Goal: Information Seeking & Learning: Learn about a topic

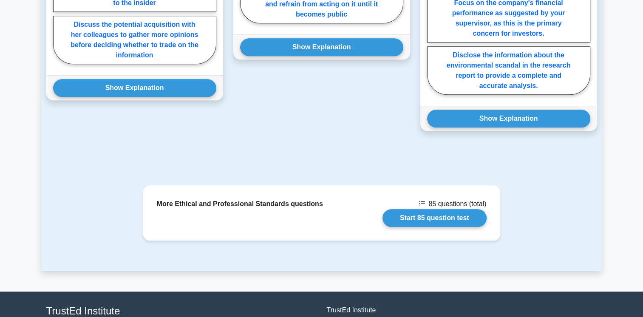
scroll to position [867, 0]
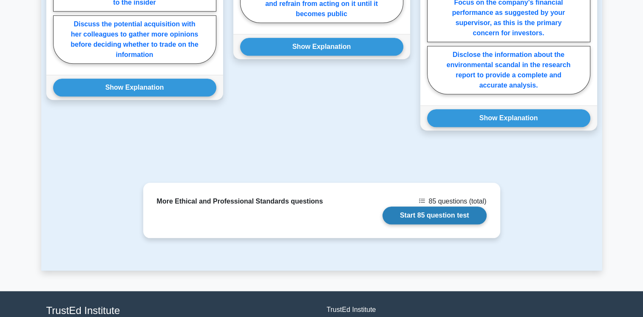
click at [422, 207] on link "Start 85 question test" at bounding box center [435, 216] width 104 height 18
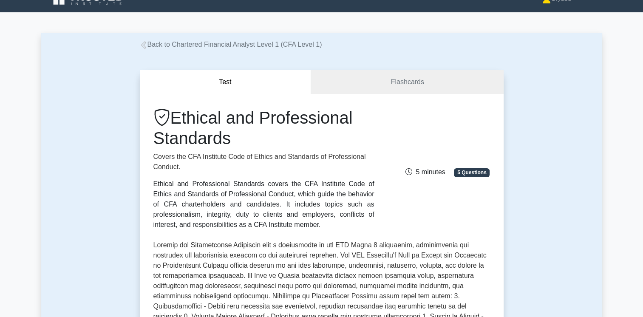
scroll to position [0, 0]
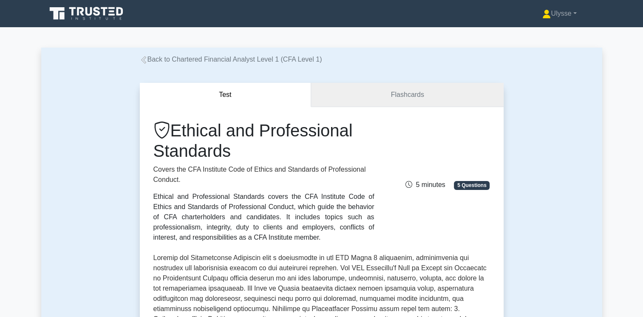
click at [367, 88] on link "Flashcards" at bounding box center [407, 95] width 192 height 24
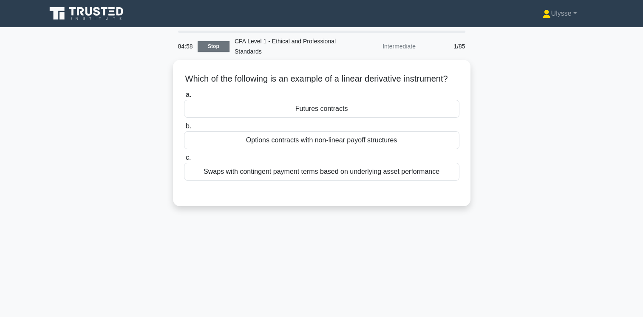
click at [206, 46] on link "Stop" at bounding box center [214, 46] width 32 height 11
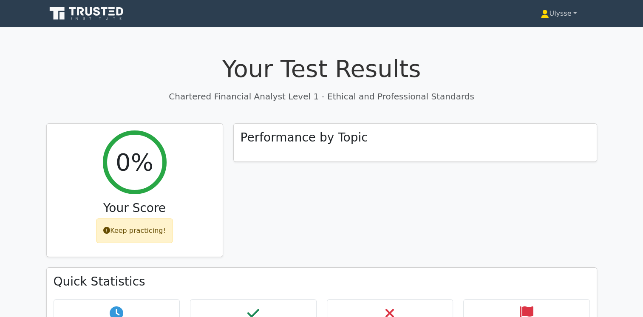
click at [563, 16] on link "Ulysse" at bounding box center [558, 13] width 77 height 17
click at [548, 16] on link "Ulysse" at bounding box center [558, 13] width 77 height 17
click at [540, 33] on link "Profile" at bounding box center [554, 34] width 67 height 14
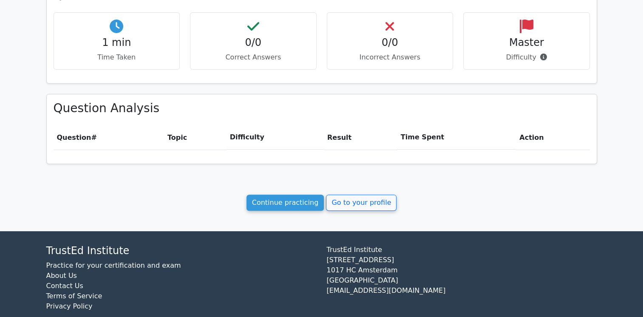
scroll to position [300, 0]
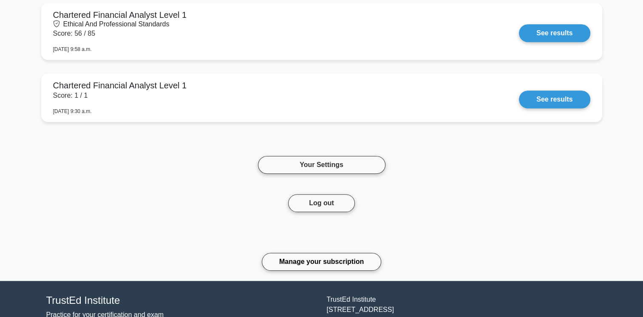
scroll to position [566, 0]
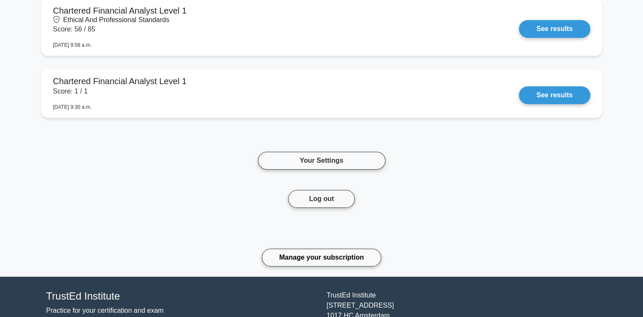
click at [379, 118] on div "Your history Chartered Financial Analyst Level 1 Score: 12 / 20 Aug. 12, 2025, …" at bounding box center [321, 15] width 561 height 219
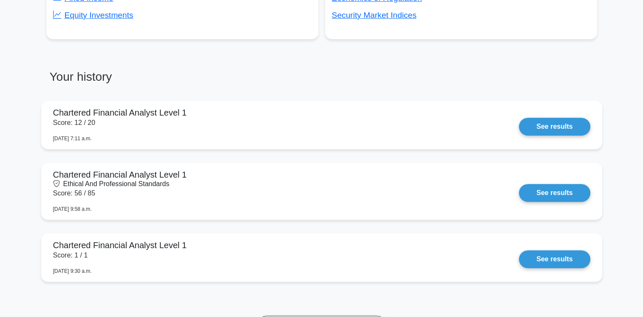
scroll to position [0, 0]
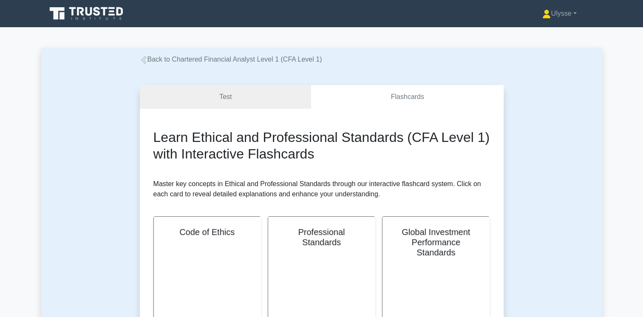
click at [426, 20] on div "Ulysse Profile Settings Profile Settings Ulysse Profile Settings" at bounding box center [366, 13] width 463 height 17
click at [75, 9] on icon at bounding box center [72, 11] width 7 height 9
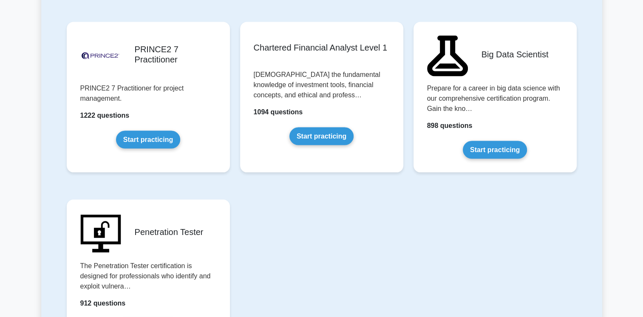
scroll to position [1712, 0]
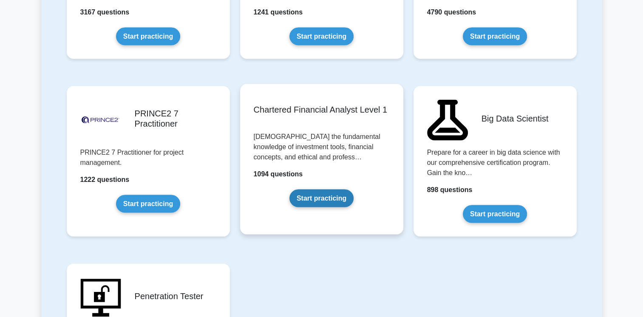
click at [311, 190] on link "Start practicing" at bounding box center [322, 199] width 64 height 18
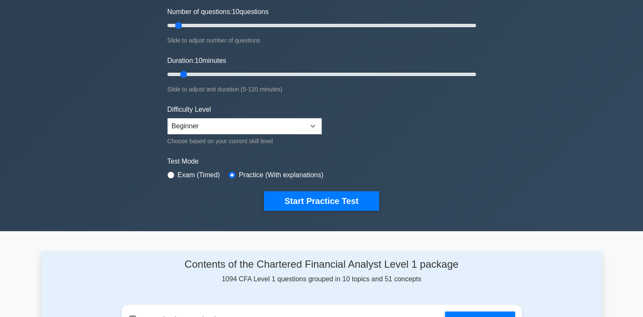
scroll to position [109, 0]
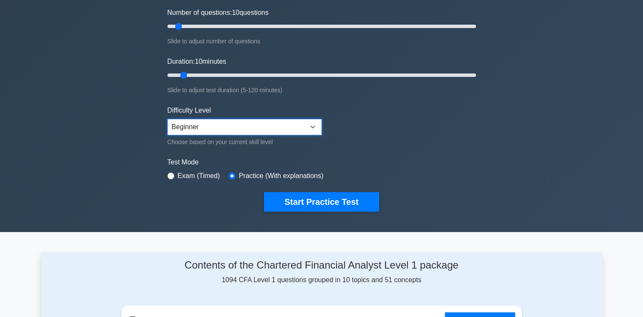
click at [314, 122] on select "Beginner Intermediate Expert" at bounding box center [245, 127] width 154 height 16
click at [390, 131] on form "Topics Quantitative Methods Economics Financial Reporting and Analysis Corporat…" at bounding box center [322, 80] width 309 height 263
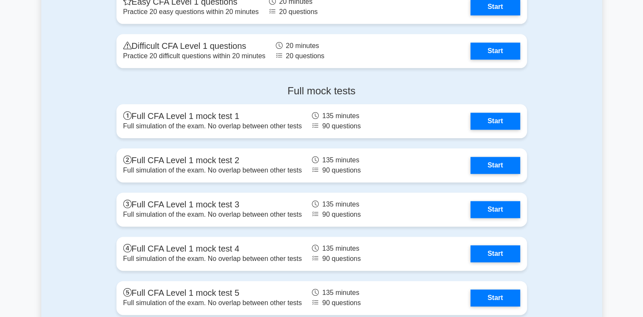
scroll to position [1053, 0]
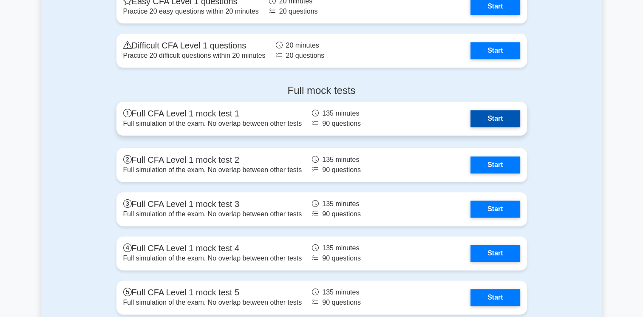
click at [471, 110] on link "Start" at bounding box center [495, 118] width 49 height 17
click at [471, 113] on link "Start" at bounding box center [495, 118] width 49 height 17
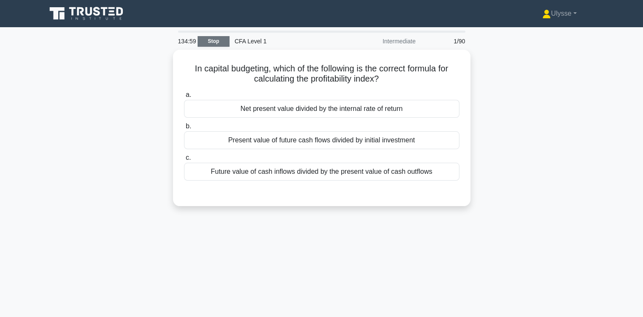
click at [219, 42] on link "Stop" at bounding box center [214, 41] width 32 height 11
click at [217, 40] on link "Stop" at bounding box center [214, 41] width 32 height 11
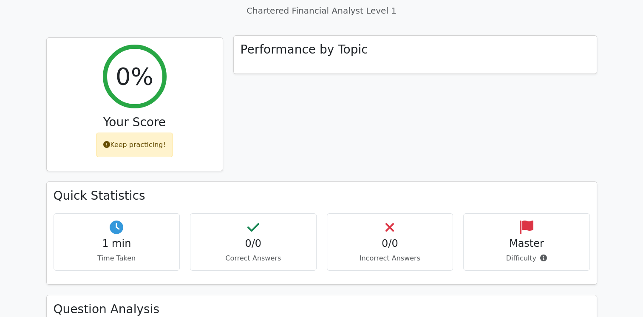
scroll to position [85, 0]
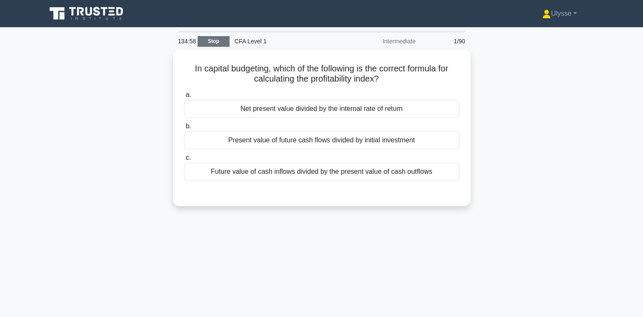
click at [211, 42] on link "Stop" at bounding box center [214, 41] width 32 height 11
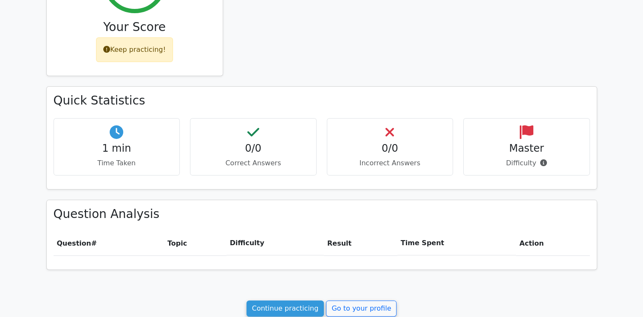
scroll to position [181, 0]
